Goal: Find specific page/section

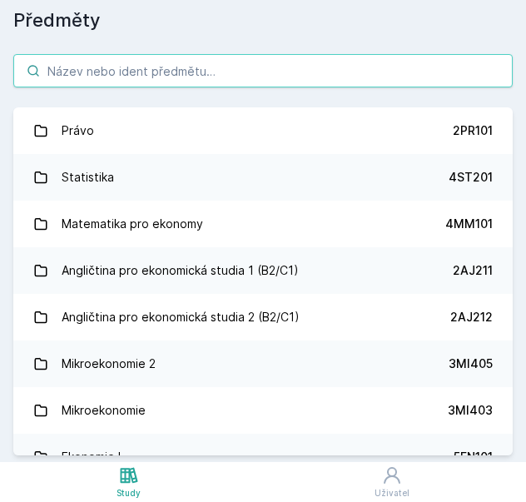
click at [358, 61] on input "search" at bounding box center [262, 70] width 499 height 33
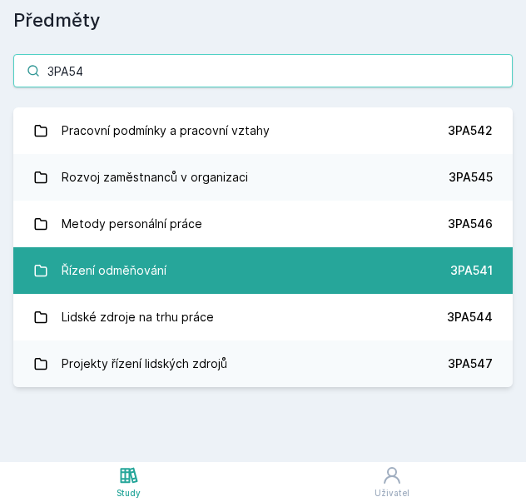
type input "3PA54"
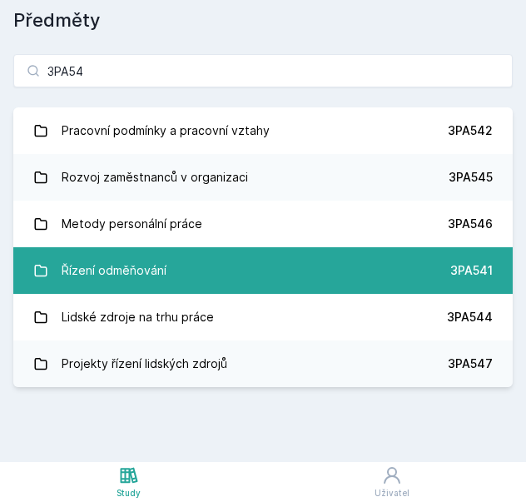
click at [168, 279] on link "Řízení odměňování 3PA541" at bounding box center [262, 270] width 499 height 47
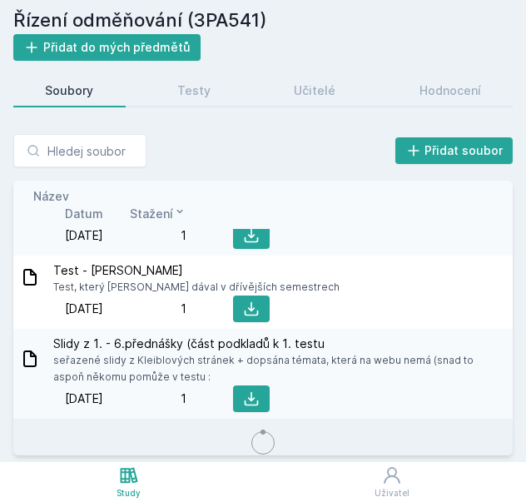
scroll to position [832, 0]
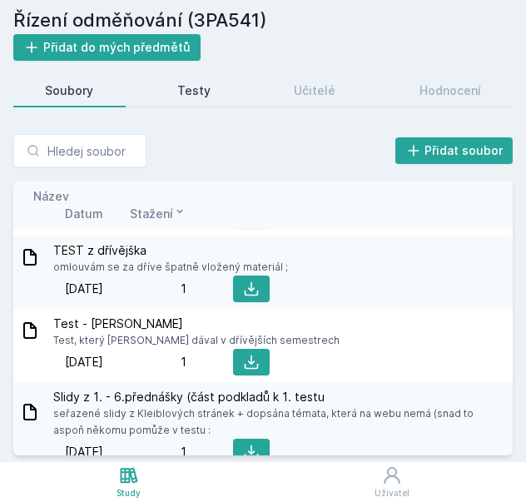
click at [185, 89] on div "Testy" at bounding box center [193, 90] width 33 height 17
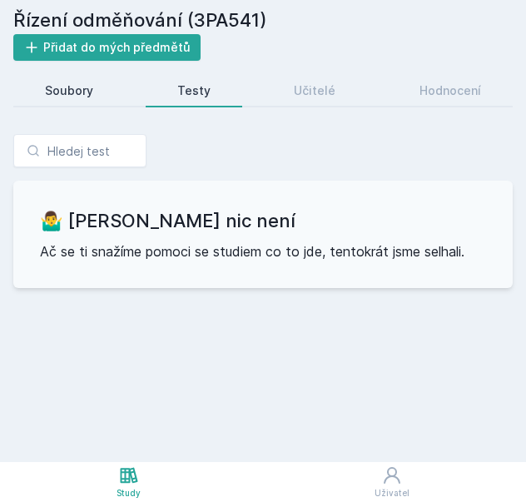
click at [62, 92] on div "Soubory" at bounding box center [69, 90] width 48 height 17
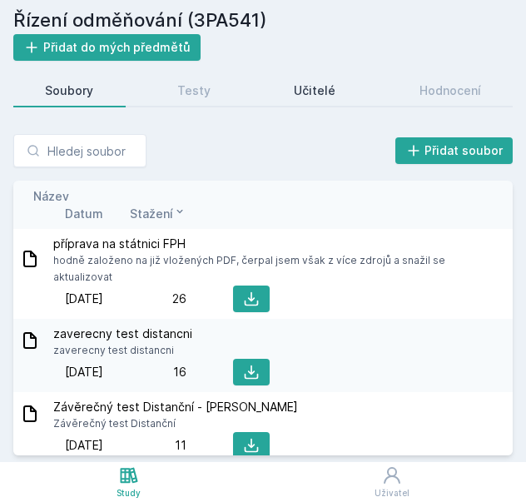
click at [325, 99] on link "Učitelé" at bounding box center [315, 90] width 106 height 33
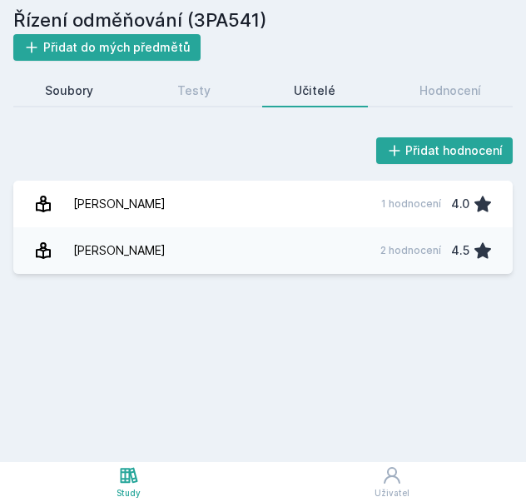
click at [73, 101] on link "Soubory" at bounding box center [69, 90] width 112 height 33
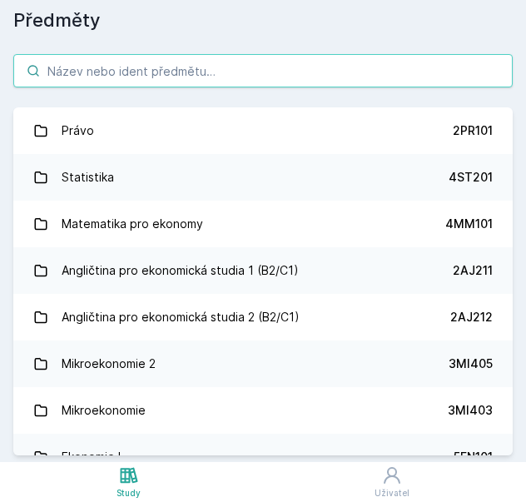
click at [163, 72] on input "search" at bounding box center [262, 70] width 499 height 33
paste input "Stimulace v řízení lidí"
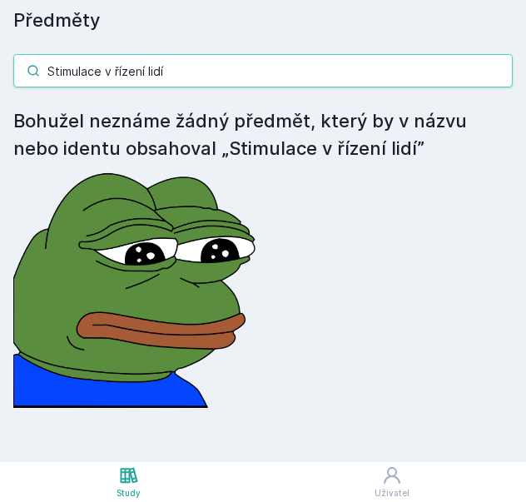
type input "Stimulace v řízení lidí"
